Goal: Task Accomplishment & Management: Manage account settings

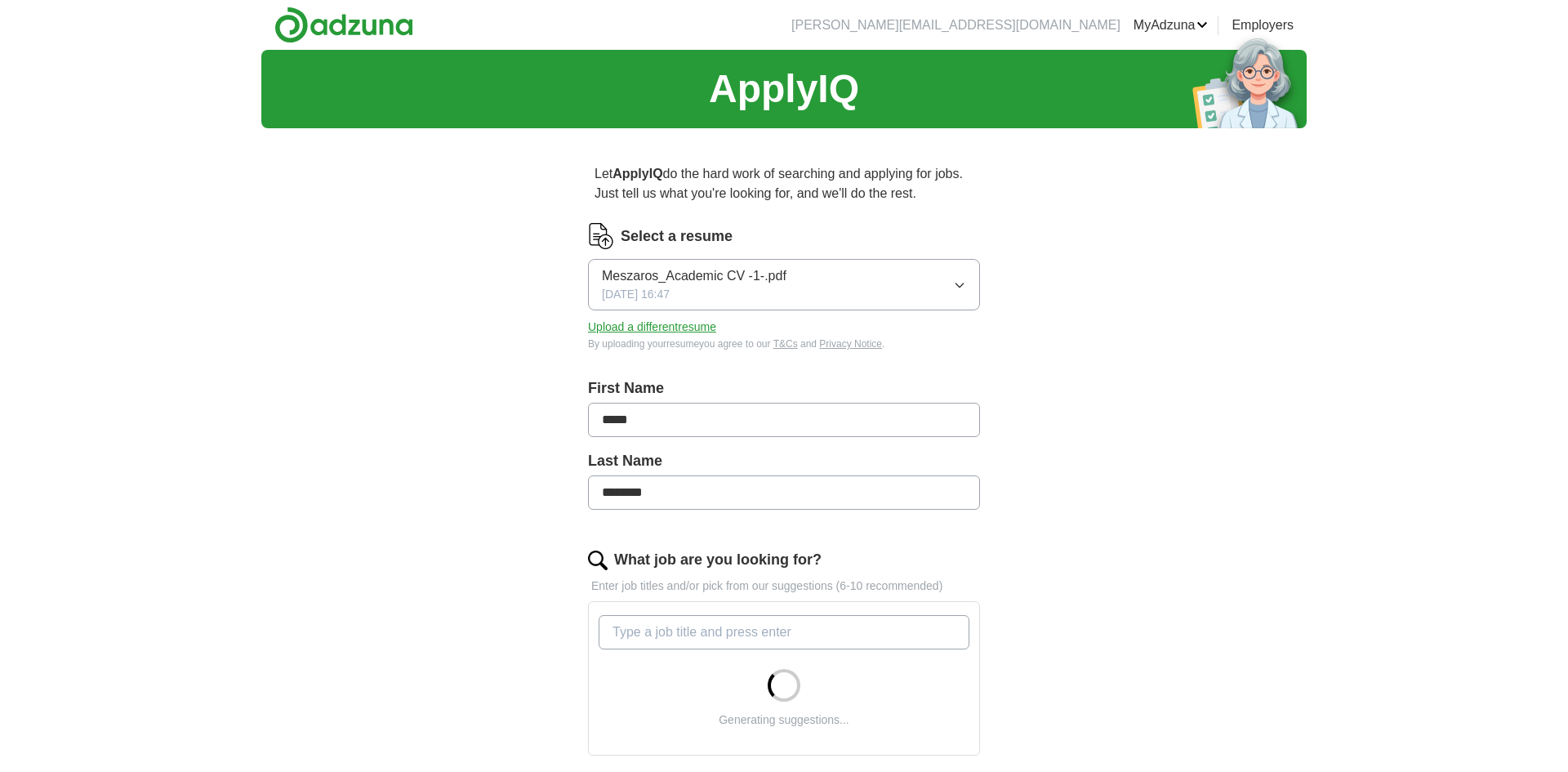
click at [1180, 32] on link "MyAdzuna" at bounding box center [1170, 25] width 75 height 20
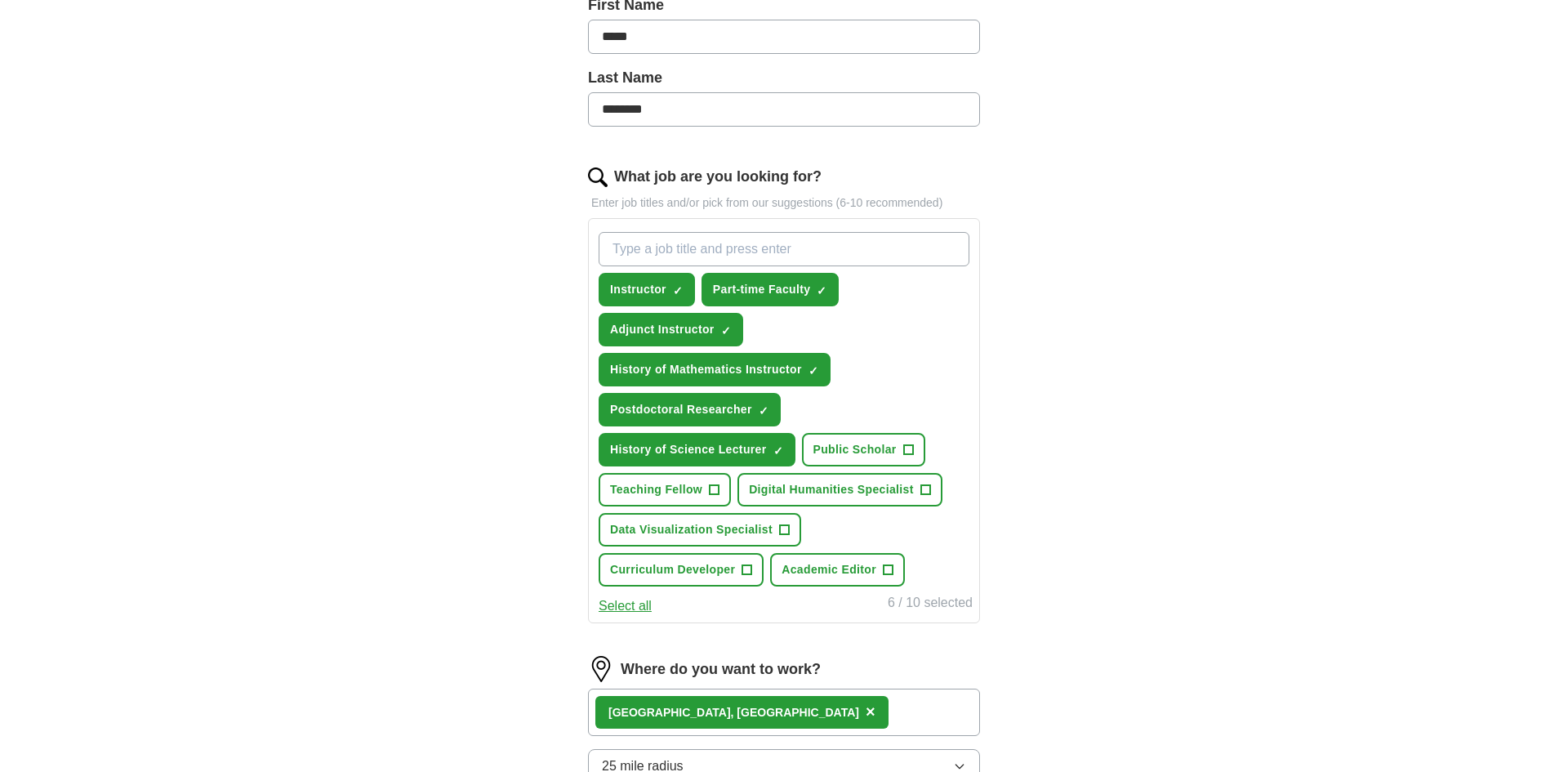
scroll to position [742, 0]
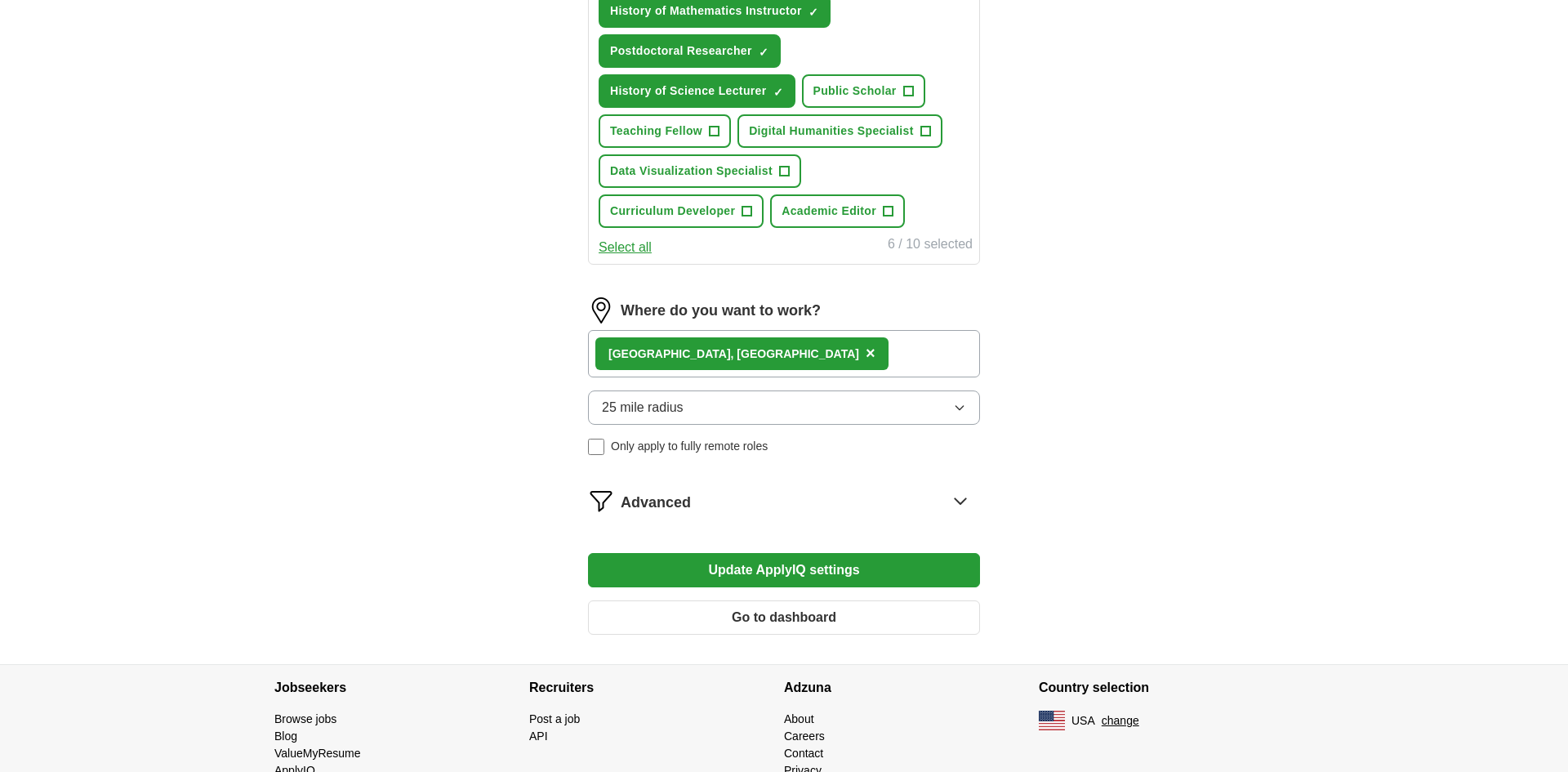
click at [783, 616] on button "Go to dashboard" at bounding box center [784, 618] width 392 height 34
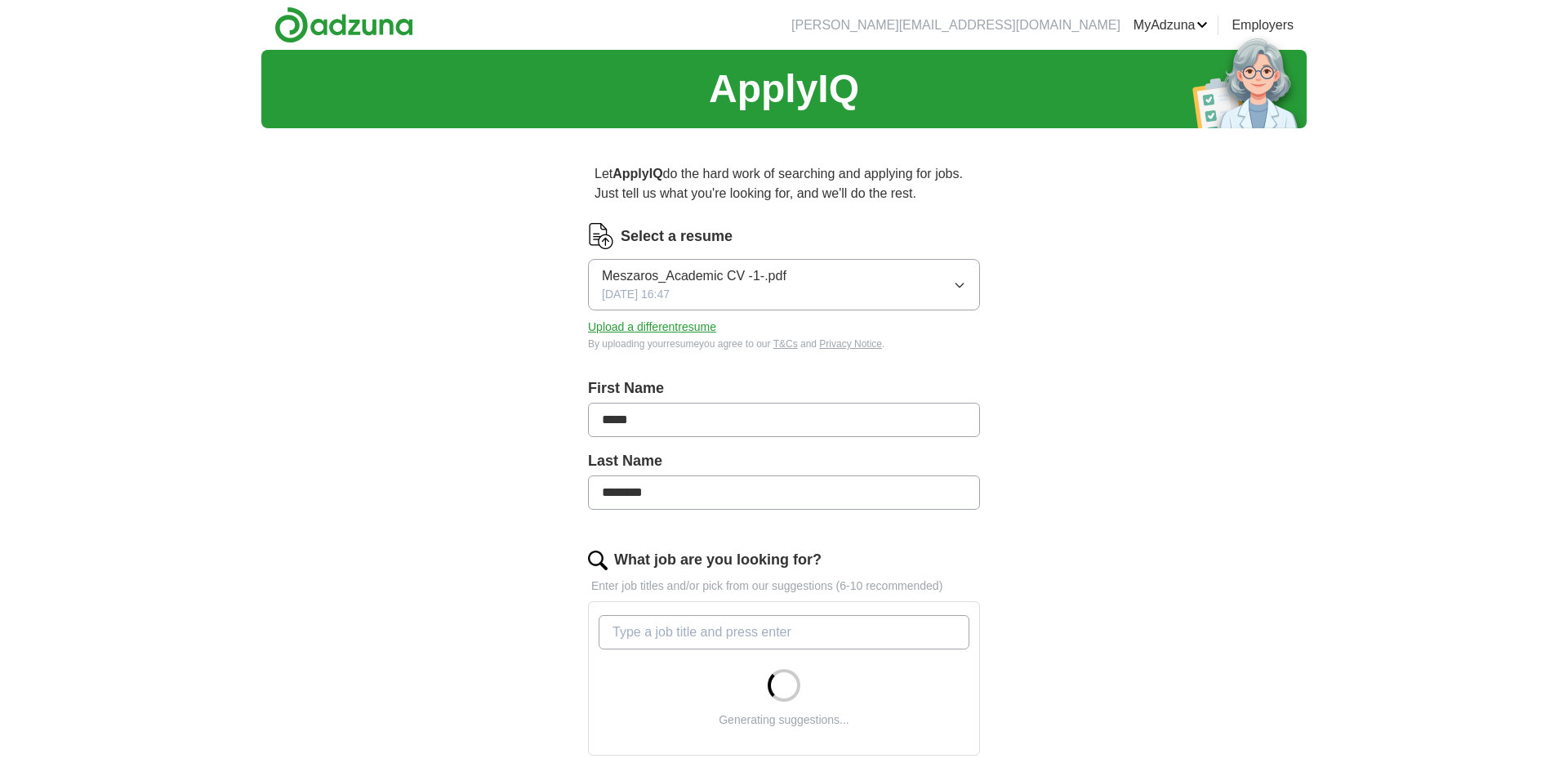
scroll to position [425, 0]
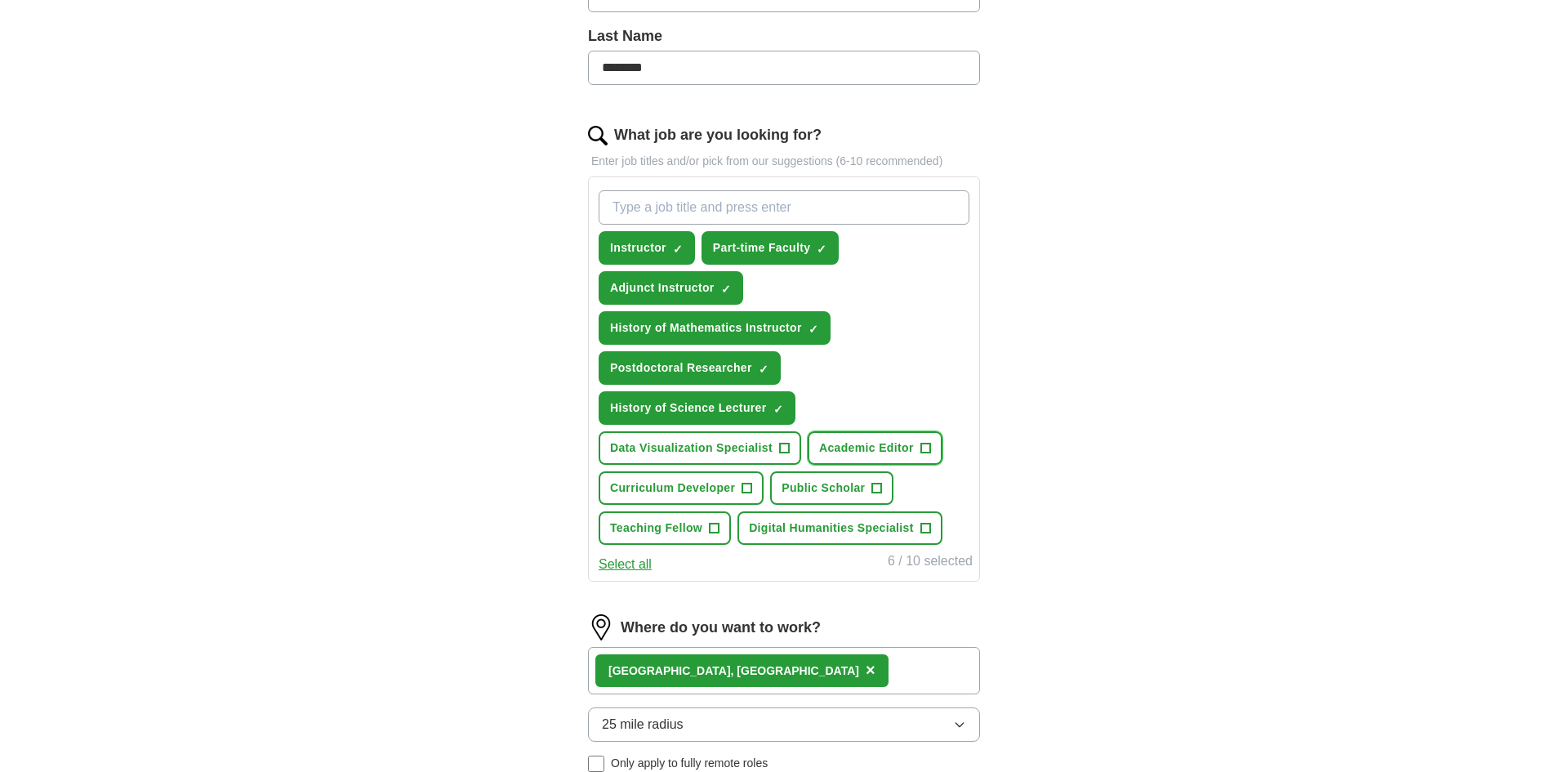
click at [924, 453] on button "Academic Editor +" at bounding box center [875, 448] width 135 height 34
click at [882, 485] on span "+" at bounding box center [877, 489] width 10 height 13
click at [701, 524] on span "Teaching Fellow" at bounding box center [656, 527] width 92 height 17
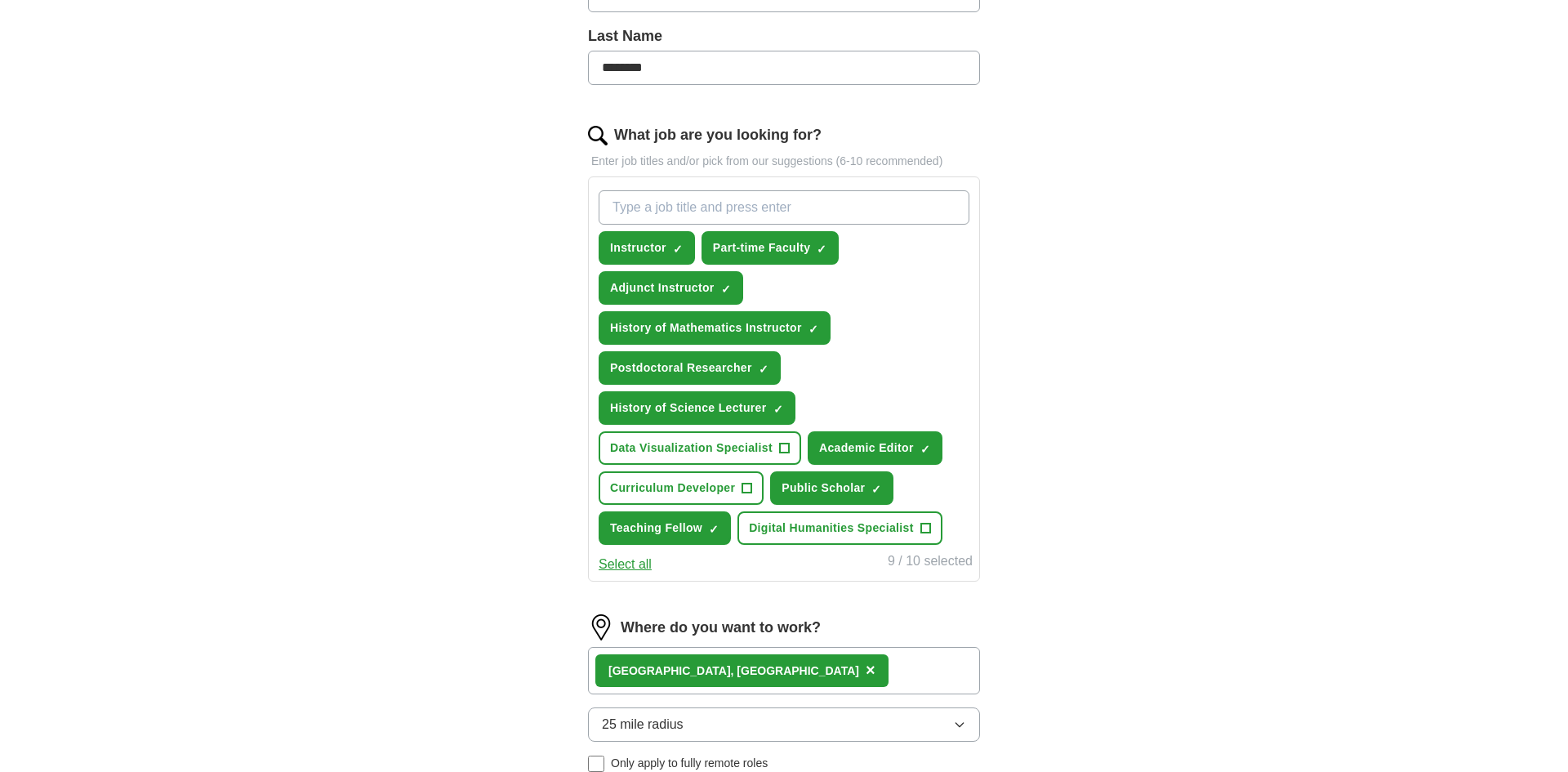
click at [747, 200] on input "What job are you looking for?" at bounding box center [784, 208] width 370 height 34
type input "teacher"
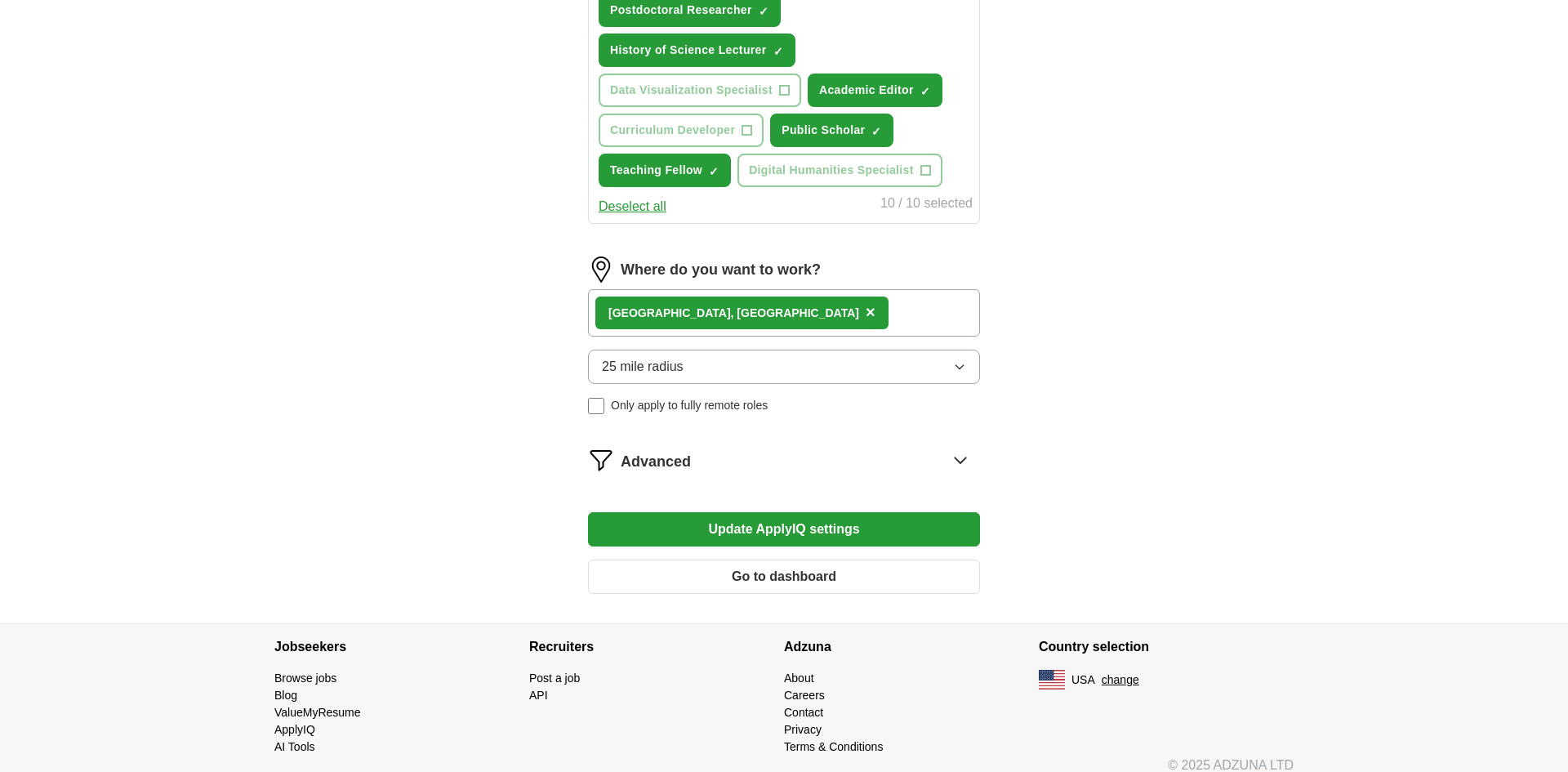
scroll to position [799, 0]
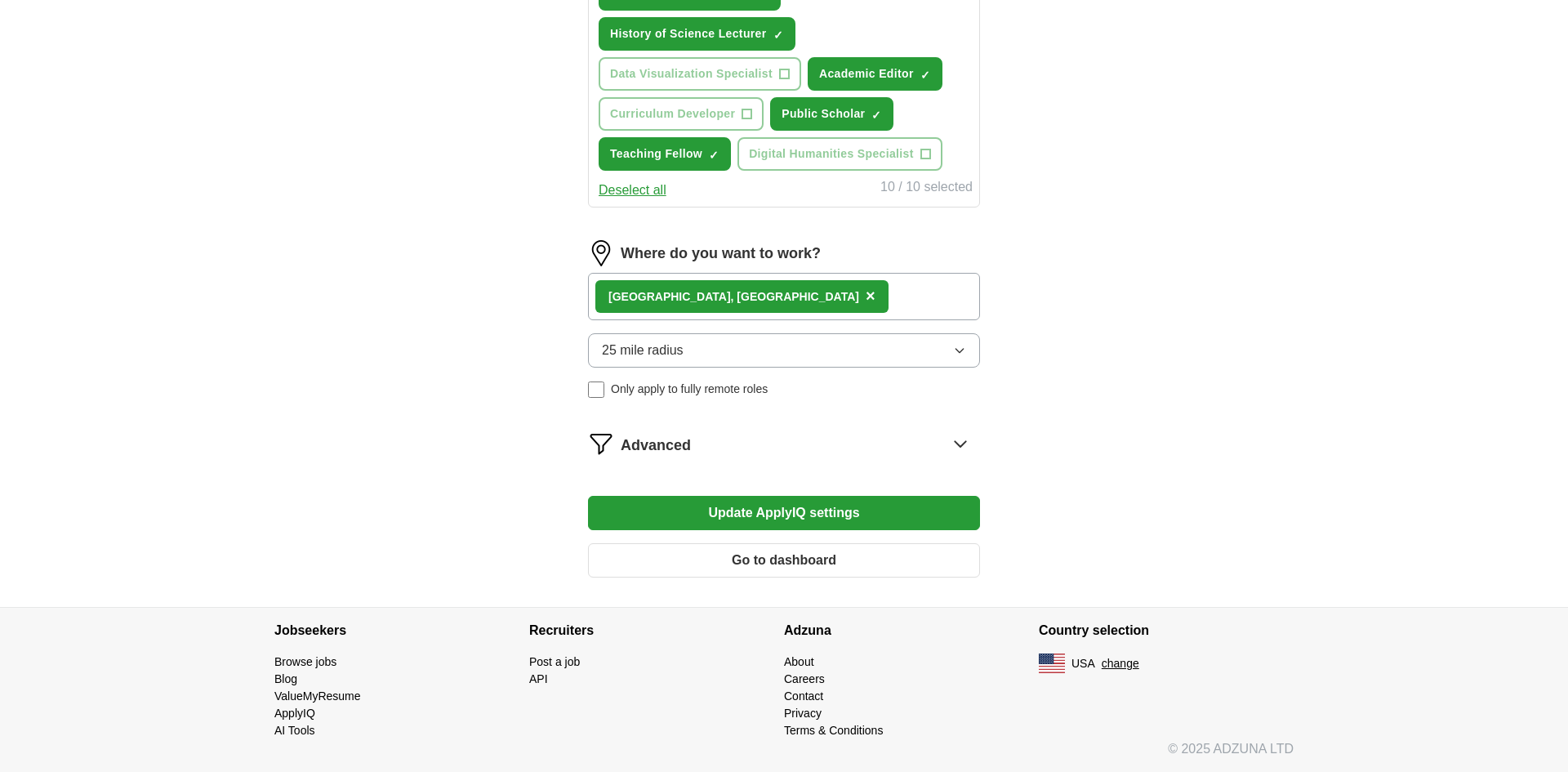
click at [795, 512] on button "Update ApplyIQ settings" at bounding box center [784, 513] width 392 height 34
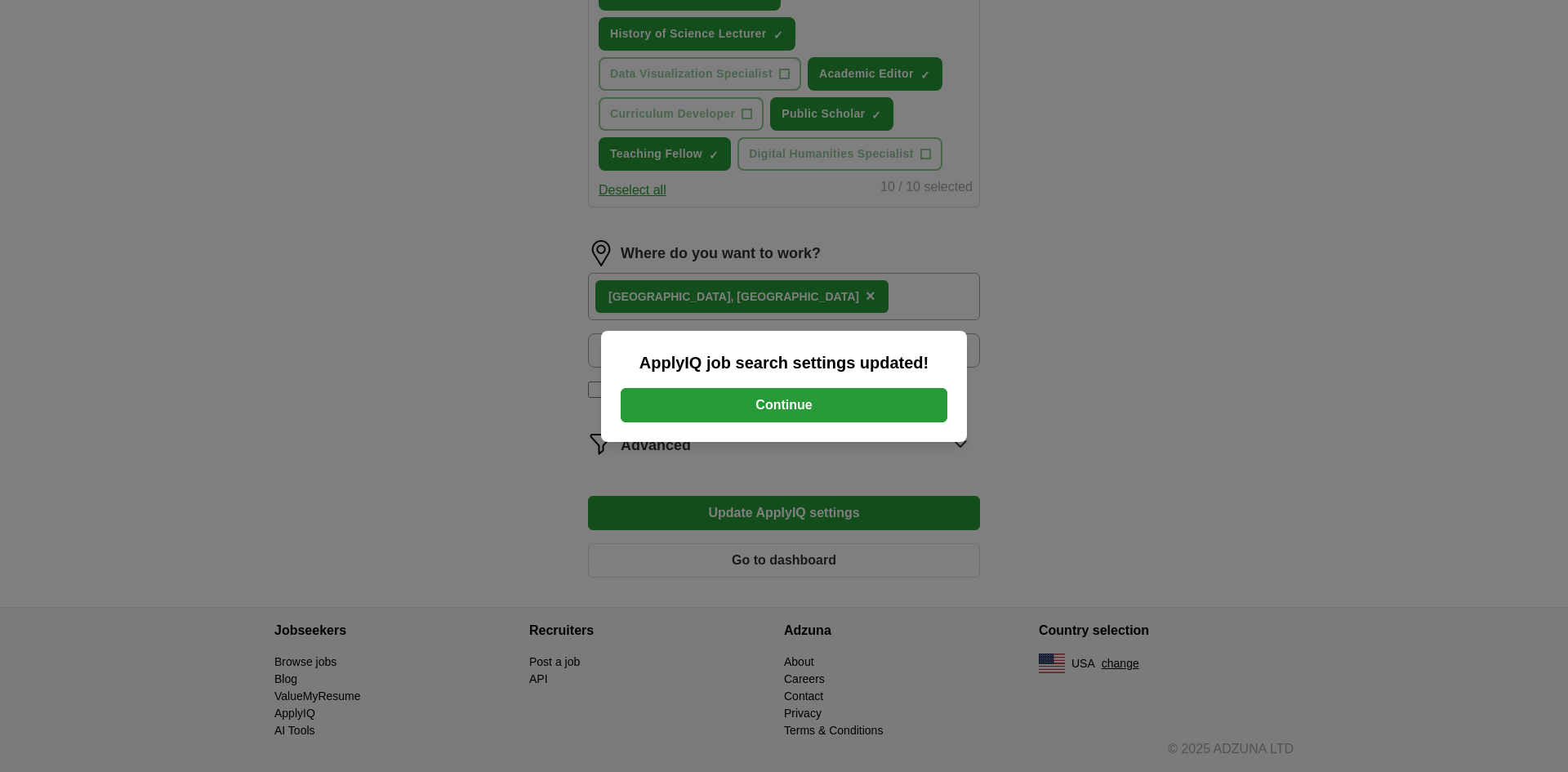
click at [847, 409] on button "Continue" at bounding box center [784, 405] width 327 height 34
